Goal: Task Accomplishment & Management: Manage account settings

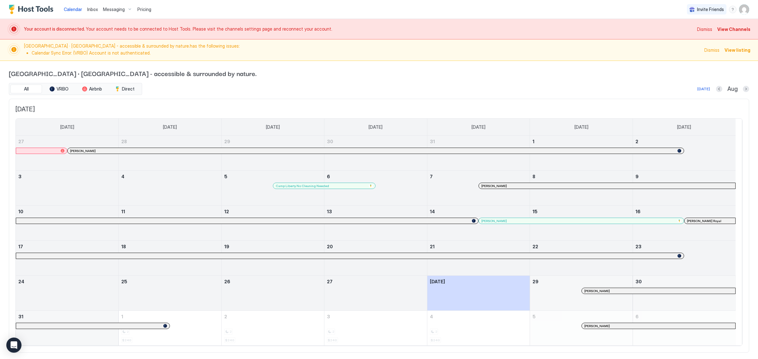
click at [24, 15] on div "Calendar Inbox Messaging Pricing" at bounding box center [81, 9] width 145 height 19
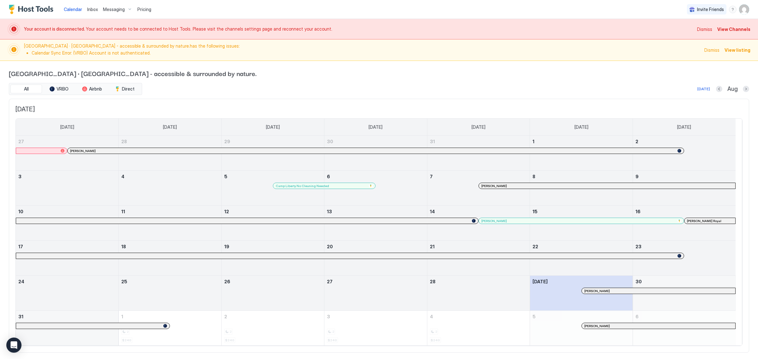
click at [117, 11] on span "Messaging" at bounding box center [114, 10] width 22 height 6
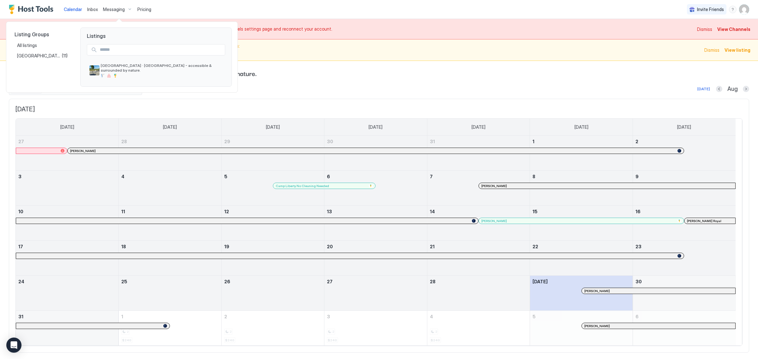
click at [452, 59] on div at bounding box center [379, 179] width 758 height 359
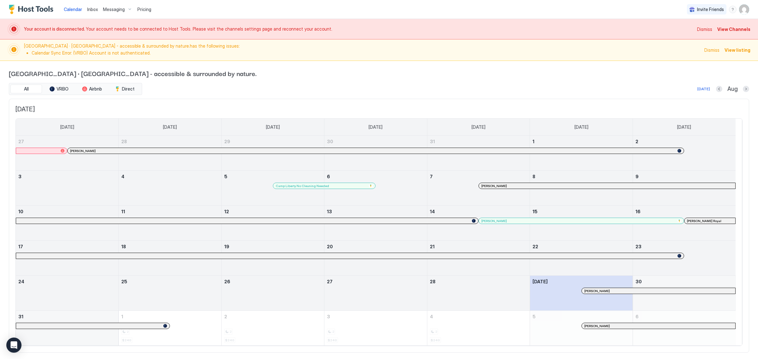
click at [729, 31] on span "View Channels" at bounding box center [733, 29] width 33 height 7
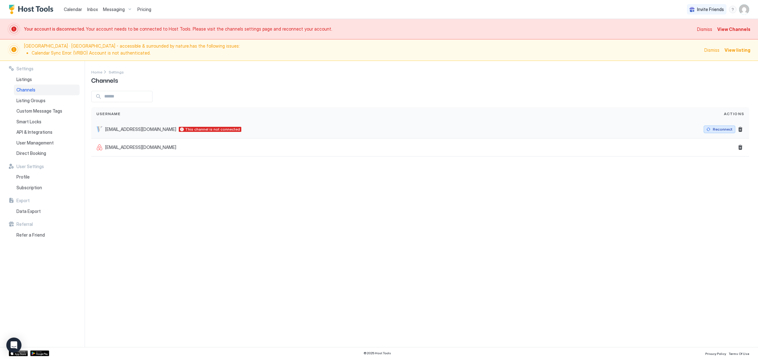
click at [720, 130] on div "Reconnect" at bounding box center [723, 130] width 20 height 6
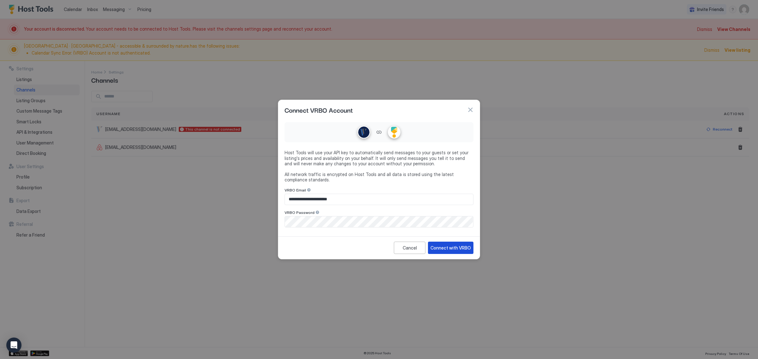
click at [458, 249] on div "Connect with VRBO" at bounding box center [450, 248] width 40 height 7
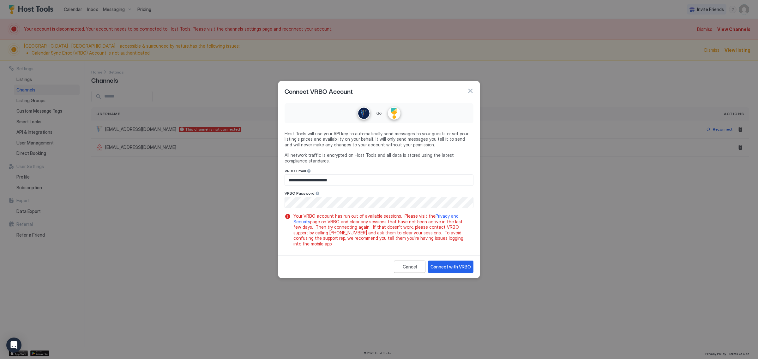
drag, startPoint x: 610, startPoint y: 220, endPoint x: 570, endPoint y: 225, distance: 39.8
click at [570, 225] on div at bounding box center [379, 179] width 758 height 359
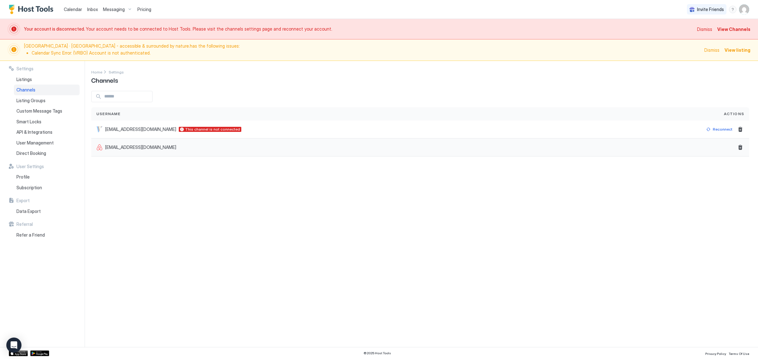
click at [261, 147] on div "[EMAIL_ADDRESS][DOMAIN_NAME]" at bounding box center [394, 147] width 597 height 6
click at [724, 129] on div "Reconnect" at bounding box center [723, 130] width 20 height 6
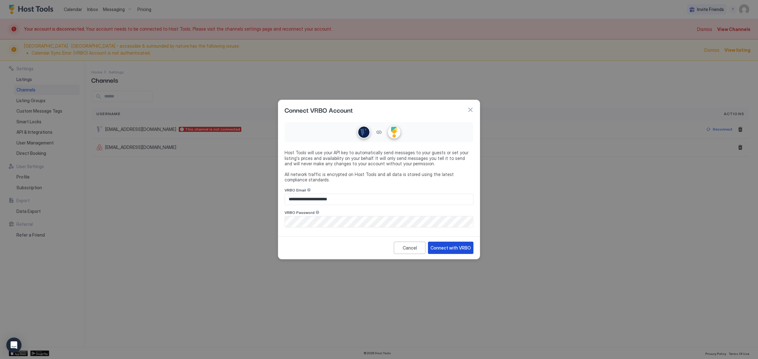
click at [454, 250] on div "Connect with VRBO" at bounding box center [450, 248] width 40 height 7
